Goal: Navigation & Orientation: Understand site structure

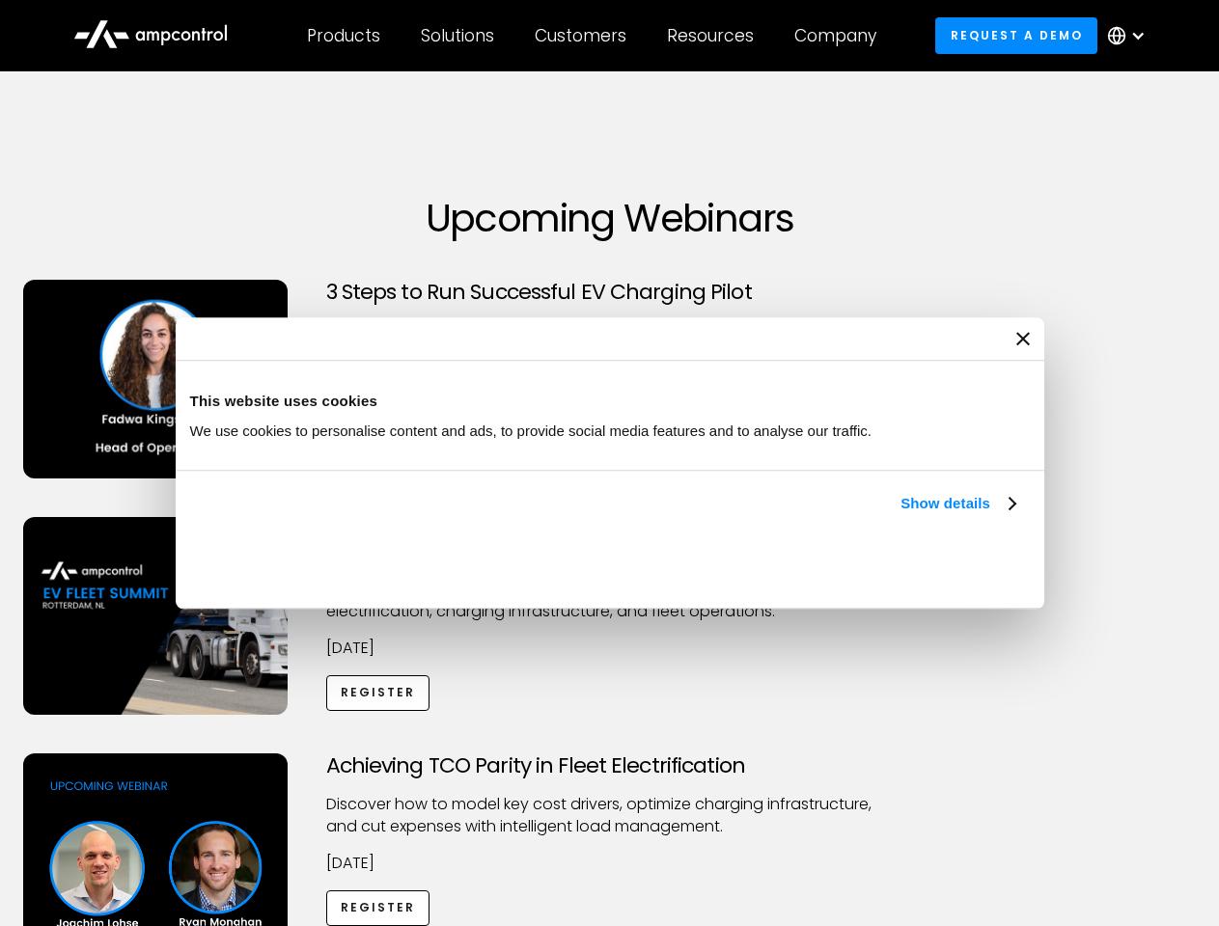
click at [900, 515] on link "Show details" at bounding box center [957, 503] width 114 height 23
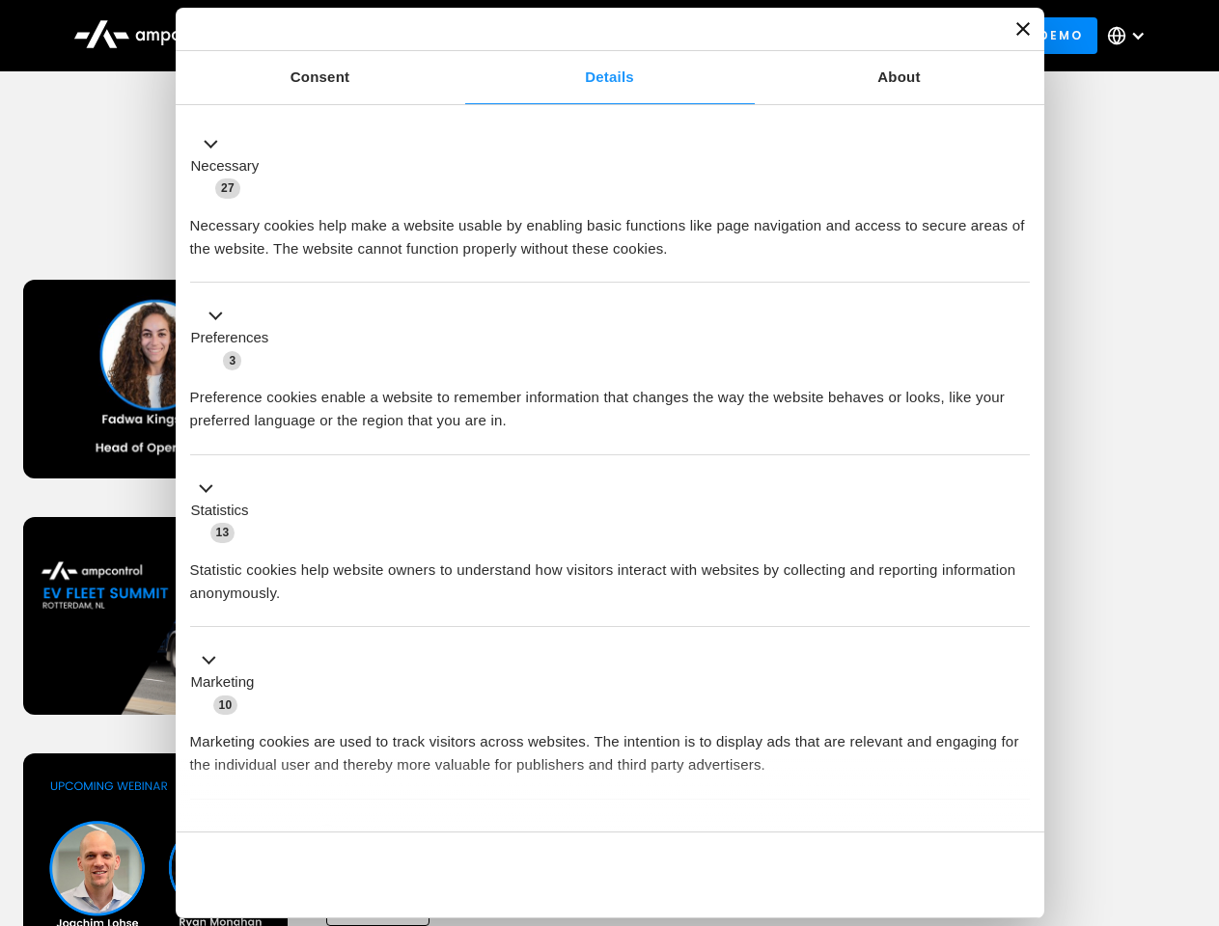
click at [1017, 799] on ul "Necessary 27 Necessary cookies help make a website usable by enabling basic fun…" at bounding box center [609, 508] width 858 height 795
click at [1197, 778] on div "Achieving TCO Parity in Fleet Electrification Discover how to model key cost dr…" at bounding box center [610, 905] width 1212 height 303
click at [593, 36] on div "Customers" at bounding box center [581, 35] width 92 height 21
click at [343, 36] on div "Products" at bounding box center [343, 35] width 73 height 21
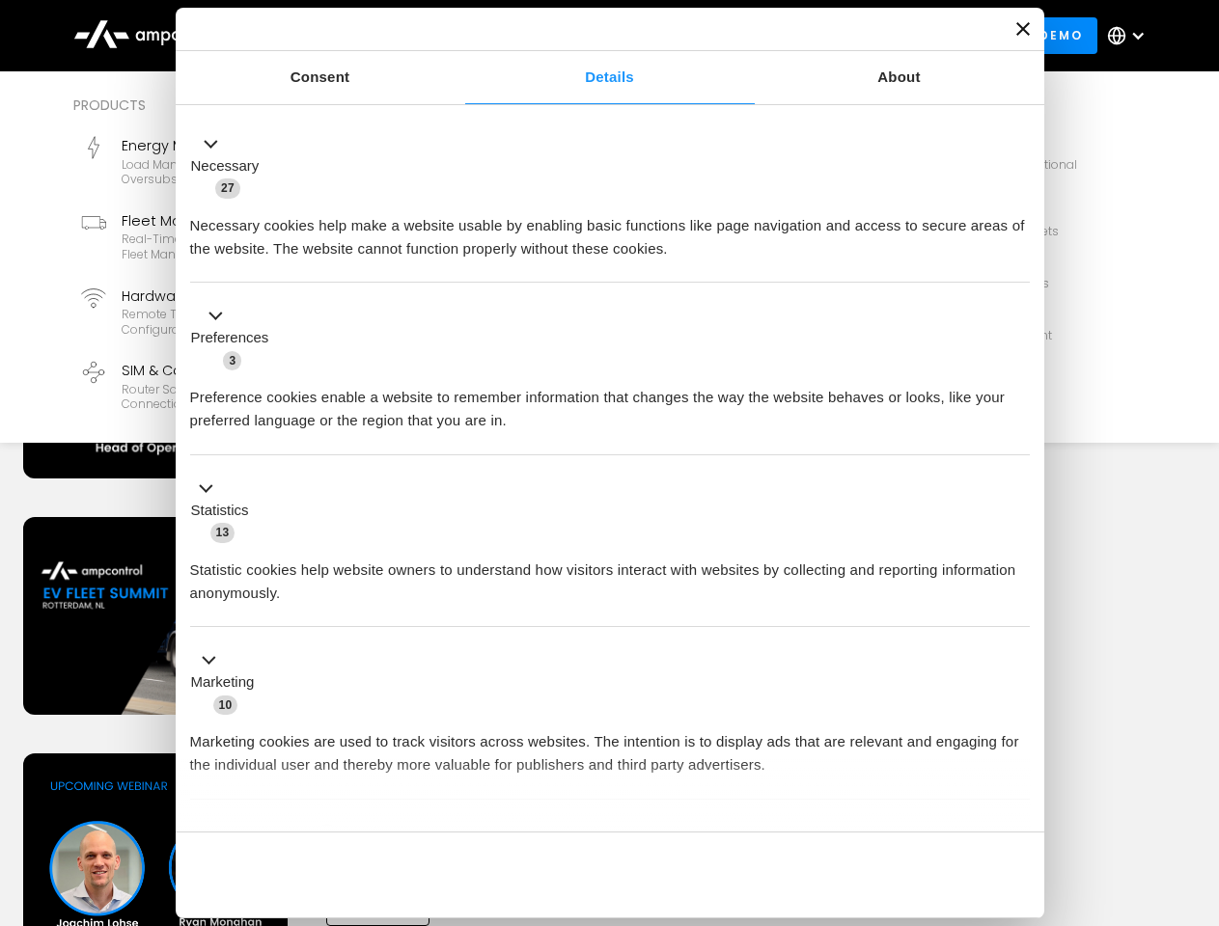
click at [458, 36] on div "Solutions" at bounding box center [457, 35] width 73 height 21
click at [584, 36] on div "Customers" at bounding box center [581, 35] width 92 height 21
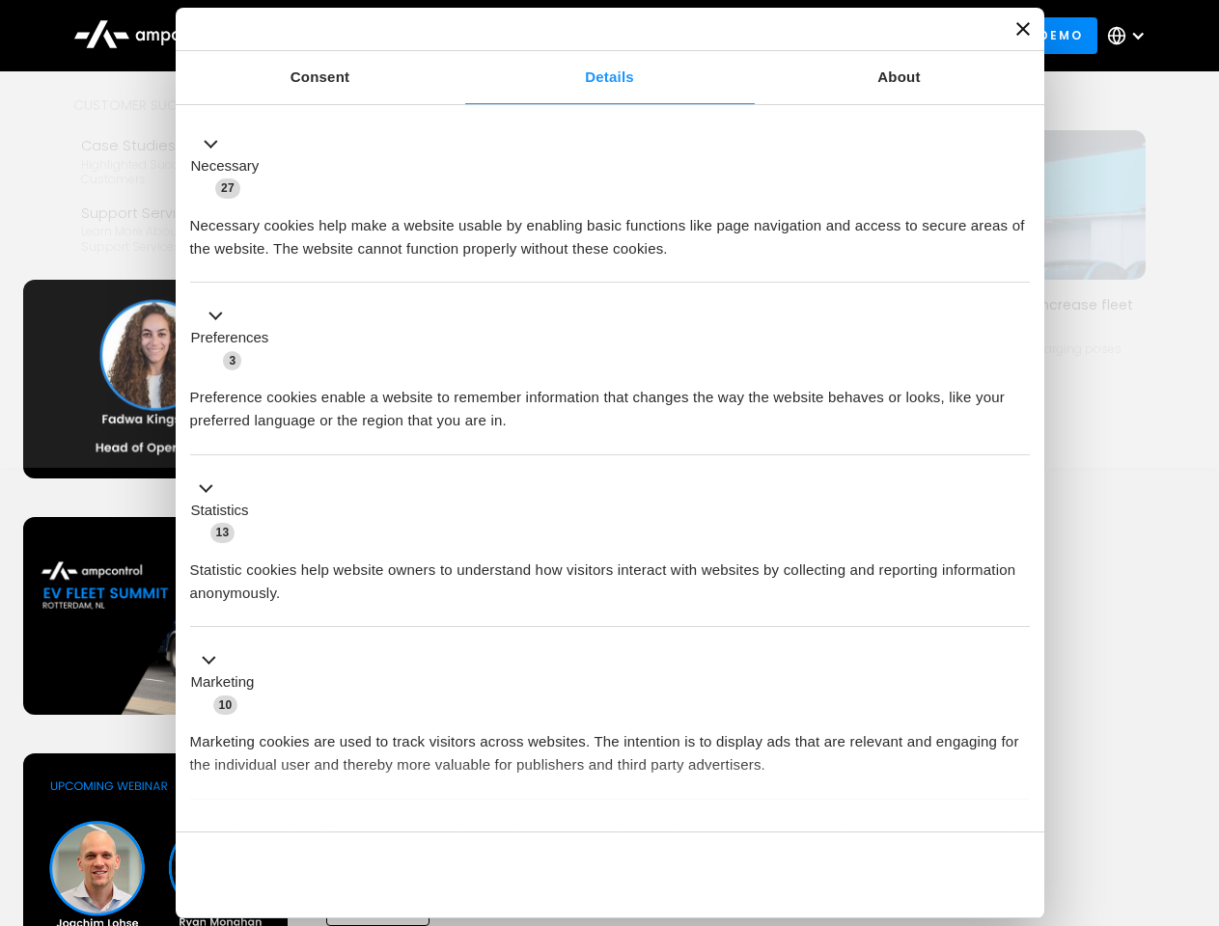
click at [714, 36] on div "Resources" at bounding box center [710, 35] width 87 height 21
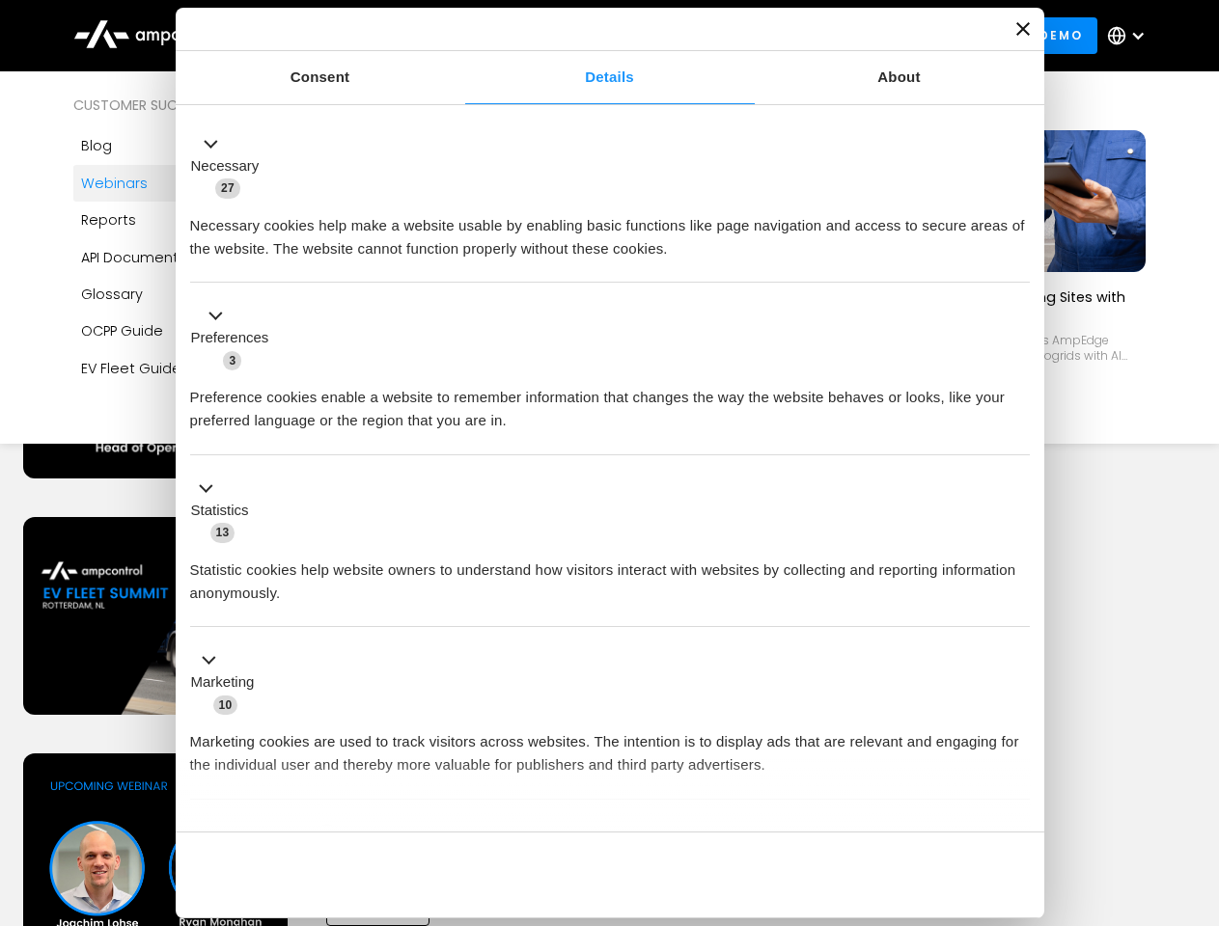
click at [841, 36] on div "Company" at bounding box center [835, 35] width 82 height 21
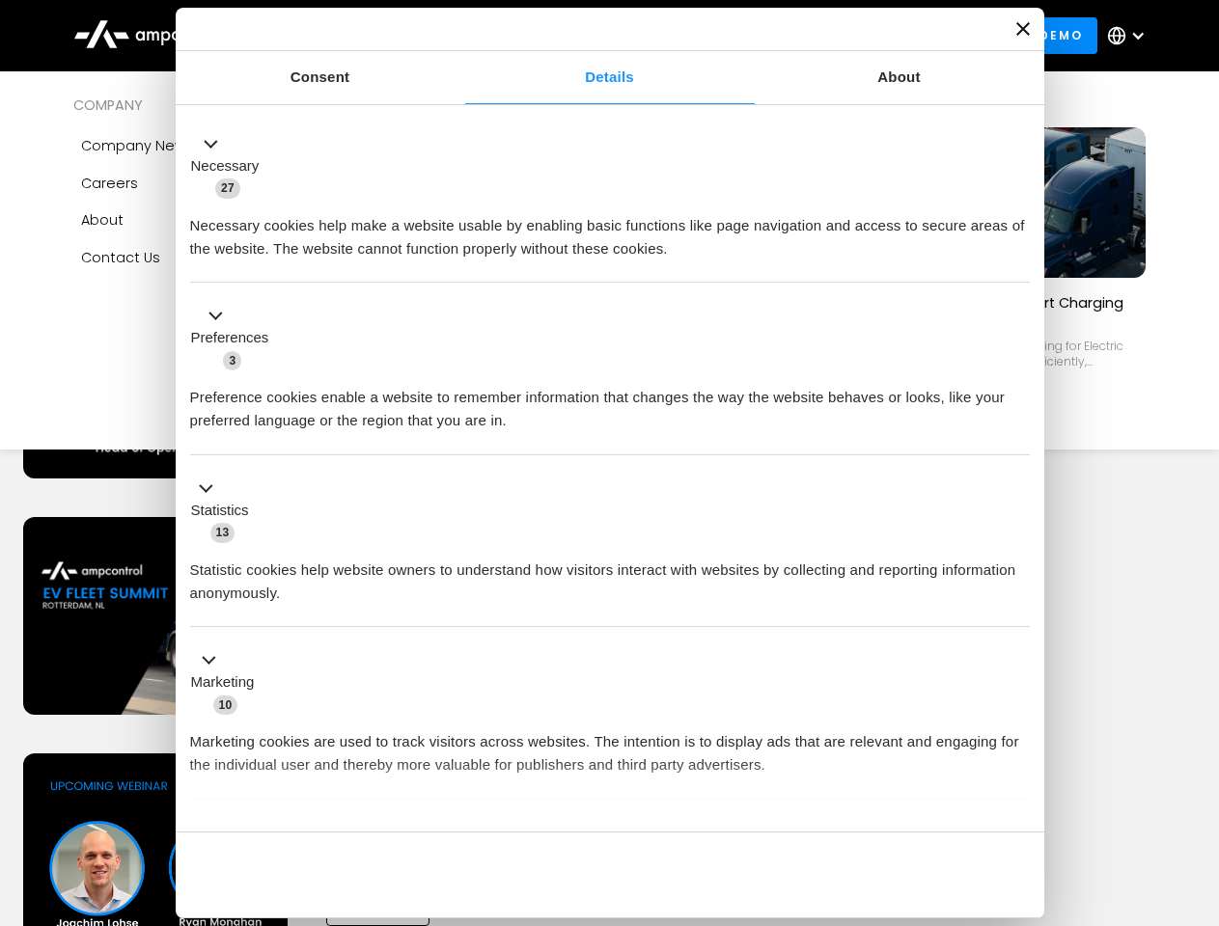
click at [1131, 36] on div at bounding box center [1137, 35] width 15 height 15
